Goal: Find specific page/section: Find specific page/section

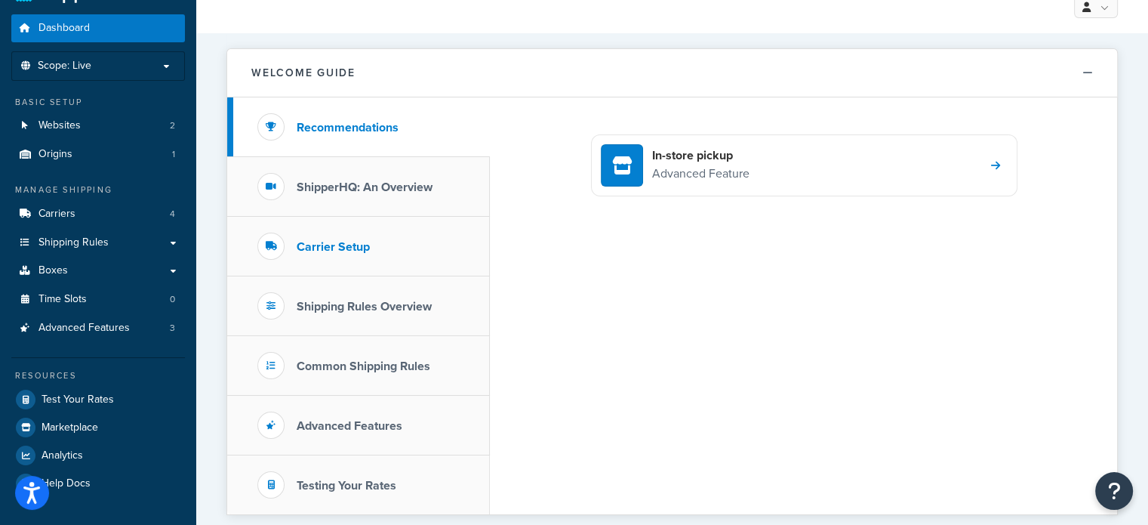
scroll to position [75, 0]
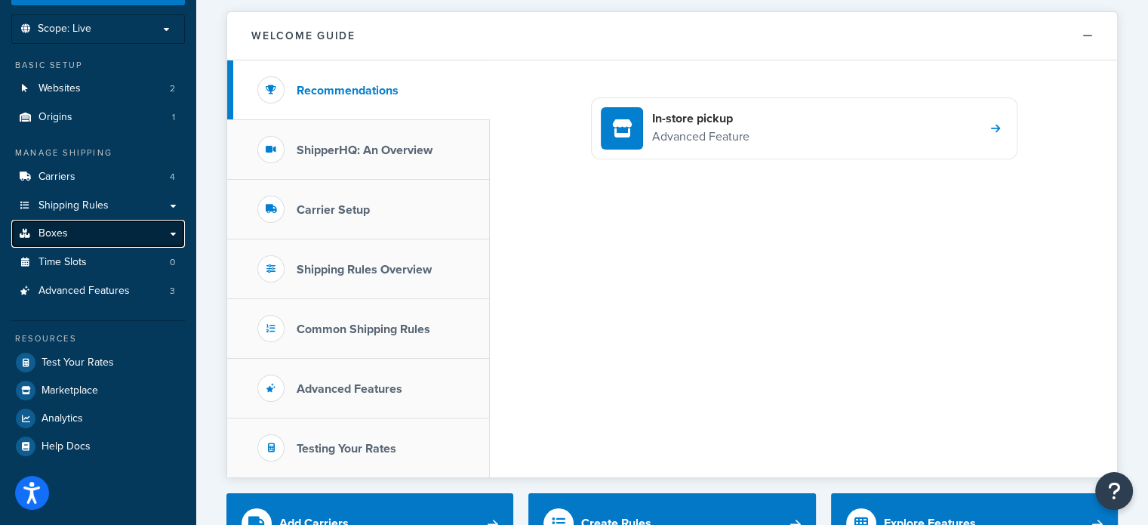
click at [57, 227] on span "Boxes" at bounding box center [52, 233] width 29 height 13
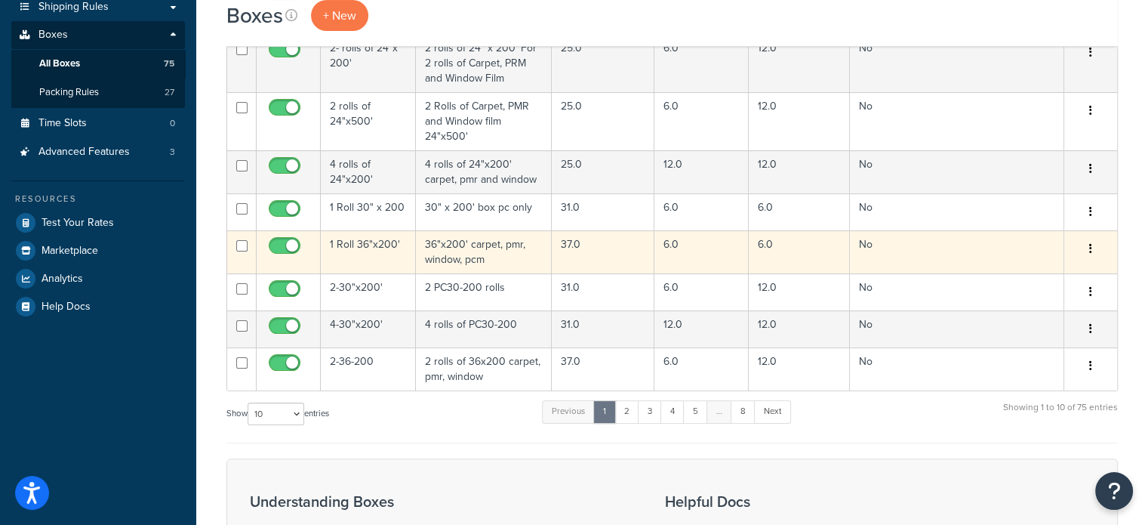
scroll to position [377, 0]
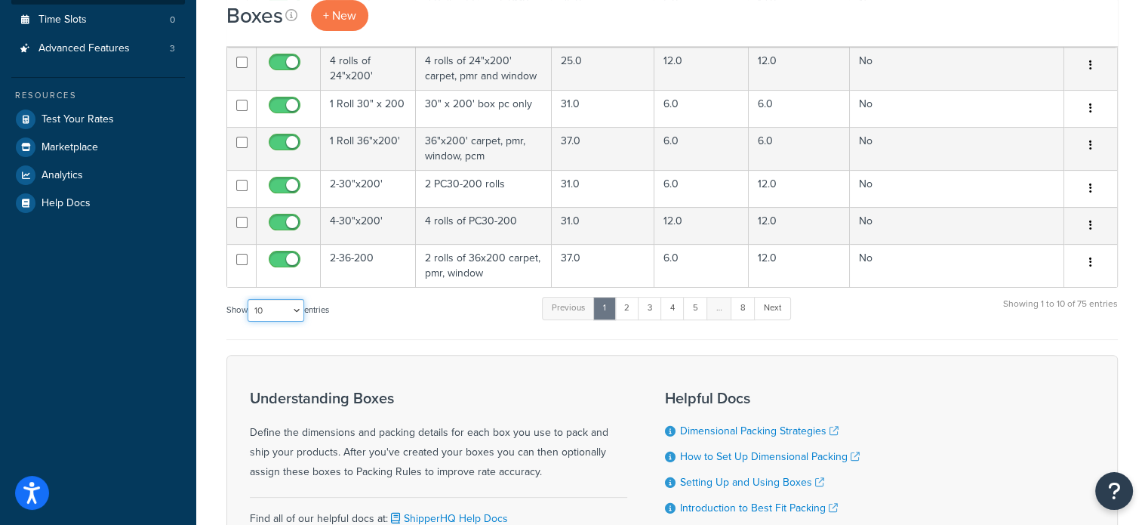
click at [299, 307] on select "10 15 25 50 100 1000" at bounding box center [276, 310] width 57 height 23
select select "100"
click at [249, 299] on select "10 15 25 50 100 1000" at bounding box center [276, 310] width 57 height 23
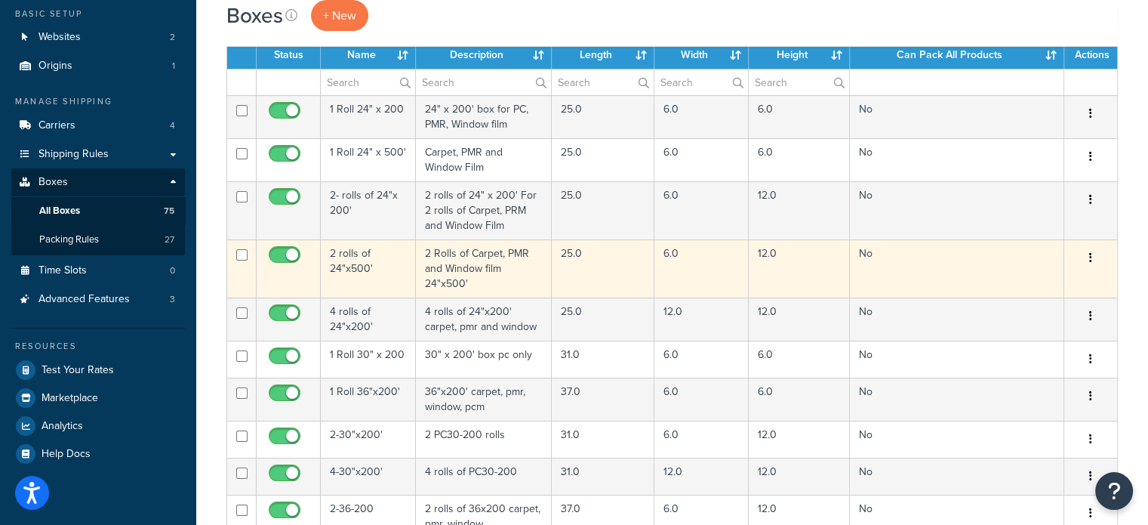
scroll to position [0, 0]
